Goal: Transaction & Acquisition: Purchase product/service

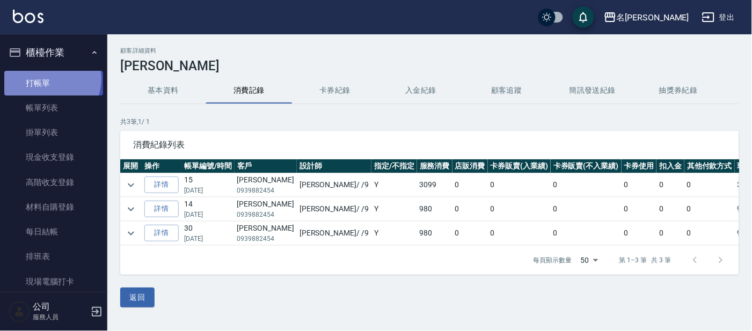
click at [45, 78] on link "打帳單" at bounding box center [53, 83] width 99 height 25
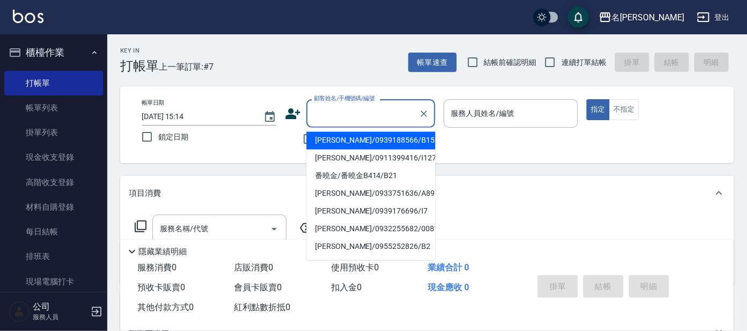
click at [346, 111] on input "顧客姓名/手機號碼/編號" at bounding box center [362, 113] width 103 height 19
type input "b"
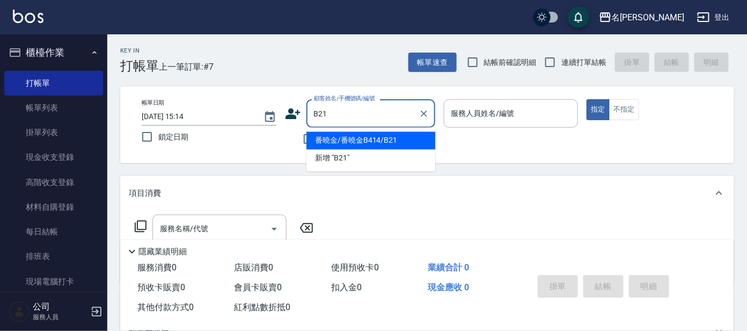
type input "番曉金/番曉金B414/B21"
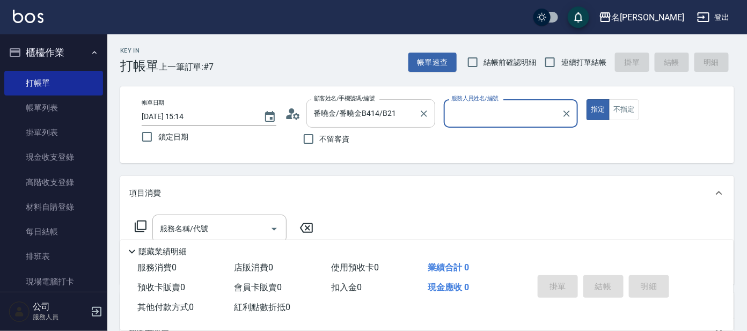
type input "美君-2"
click at [382, 110] on input "新客人 姓名未設定/B21/null" at bounding box center [362, 113] width 103 height 19
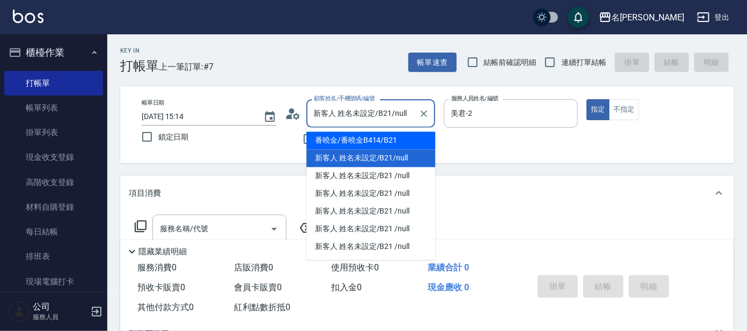
click at [378, 140] on li "番曉金/番曉金B414/B21" at bounding box center [370, 141] width 129 height 18
type input "番曉金/番曉金B414/B21"
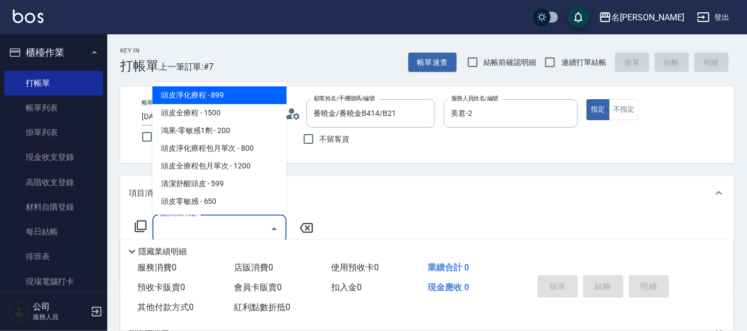
click at [207, 223] on input "服務名稱/代號" at bounding box center [211, 228] width 108 height 19
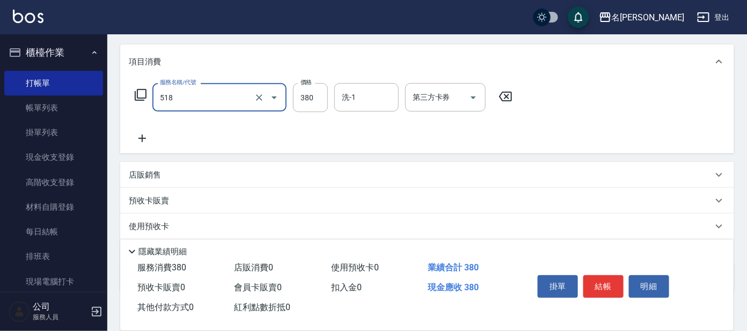
scroll to position [134, 0]
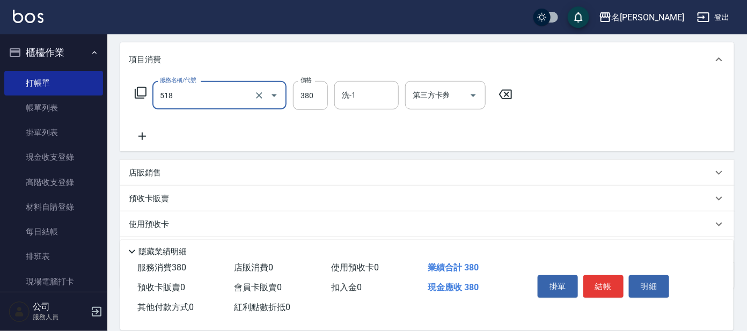
type input "舒壓+洗髮+養髮(518)"
click at [140, 90] on icon at bounding box center [140, 92] width 13 height 13
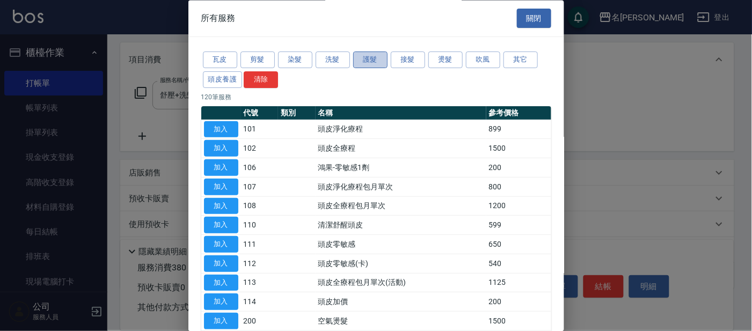
click at [360, 54] on button "護髮" at bounding box center [370, 60] width 34 height 17
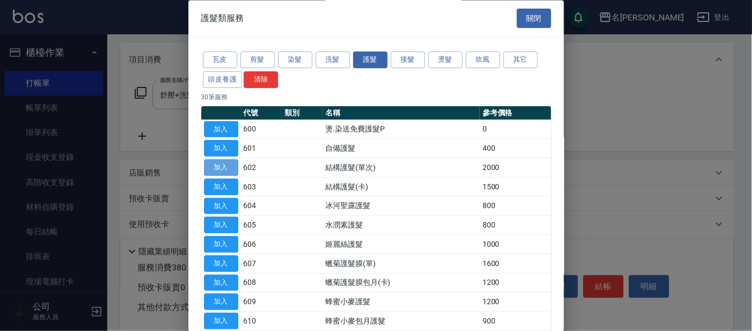
click at [222, 162] on button "加入" at bounding box center [221, 168] width 34 height 17
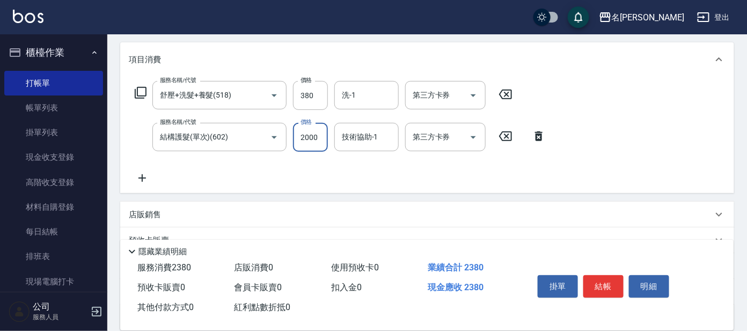
click at [317, 132] on input "2000" at bounding box center [310, 137] width 35 height 29
type input "1600"
click at [602, 277] on button "結帳" at bounding box center [603, 286] width 40 height 23
